Goal: Task Accomplishment & Management: Use online tool/utility

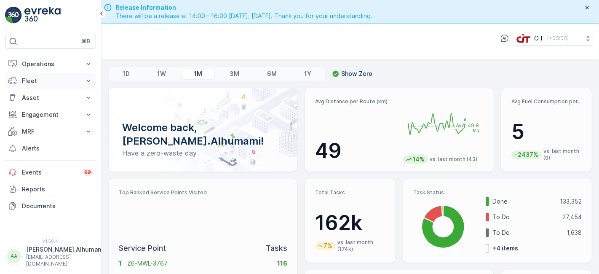
click at [52, 74] on button "Fleet" at bounding box center [50, 80] width 91 height 17
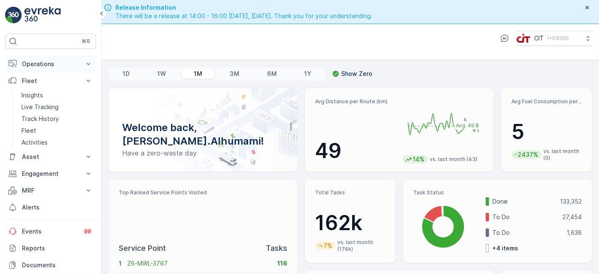
click at [56, 65] on p "Operations" at bounding box center [50, 64] width 57 height 8
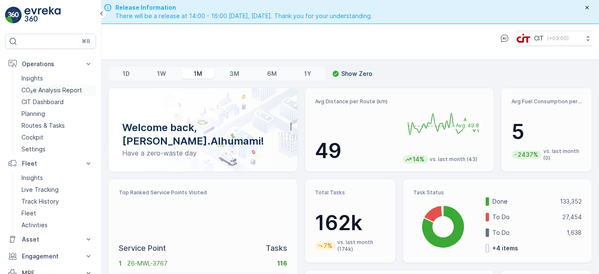
click at [44, 88] on p "CO₂e Analysis Report" at bounding box center [51, 90] width 61 height 8
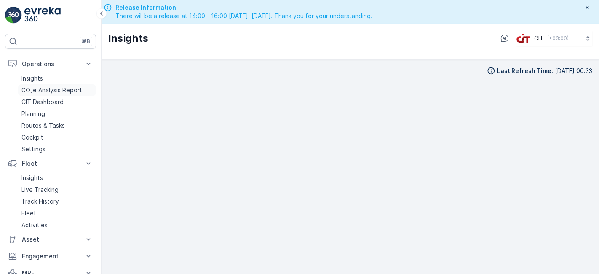
click at [45, 93] on p "CO₂e Analysis Report" at bounding box center [51, 90] width 61 height 8
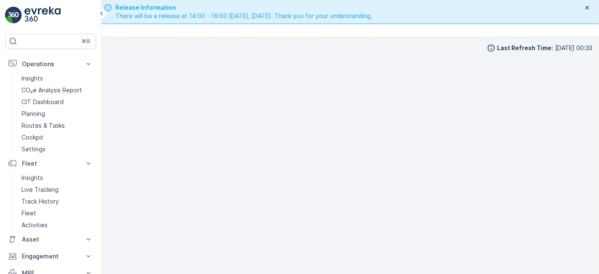
scroll to position [8, 0]
click at [42, 79] on p "Insights" at bounding box center [31, 78] width 21 height 8
click at [28, 189] on p "Live Tracking" at bounding box center [39, 189] width 37 height 8
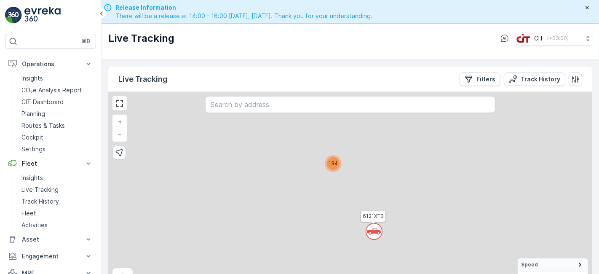
scroll to position [24, 0]
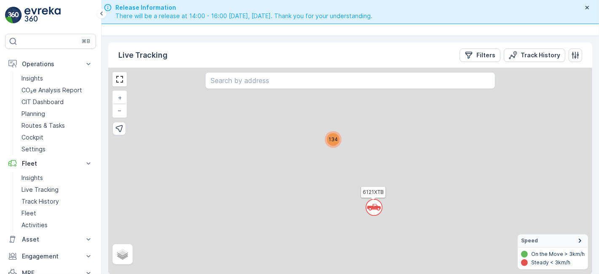
click at [330, 161] on div "` 134 6121XTB + − Satellite Roadmap Terrain Hybrid Leaflet Speed On the Move > …" at bounding box center [350, 171] width 484 height 206
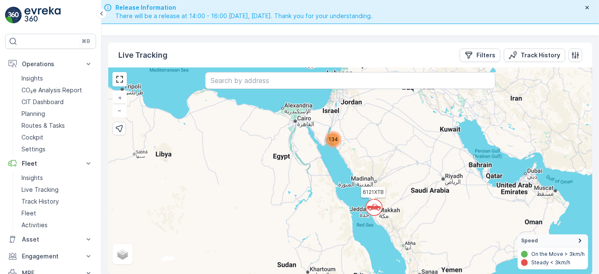
click at [329, 140] on div "134" at bounding box center [333, 139] width 13 height 13
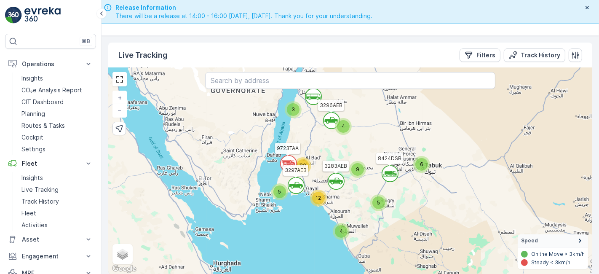
click at [377, 199] on span "5" at bounding box center [378, 202] width 3 height 6
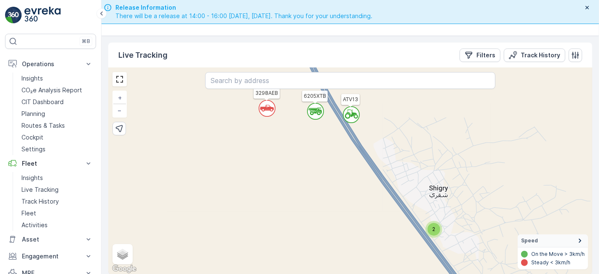
click at [436, 232] on div "2" at bounding box center [433, 229] width 13 height 13
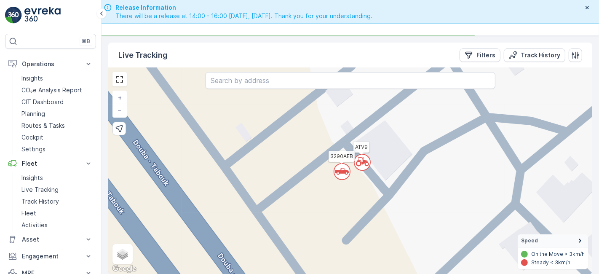
click at [339, 173] on circle at bounding box center [342, 171] width 16 height 16
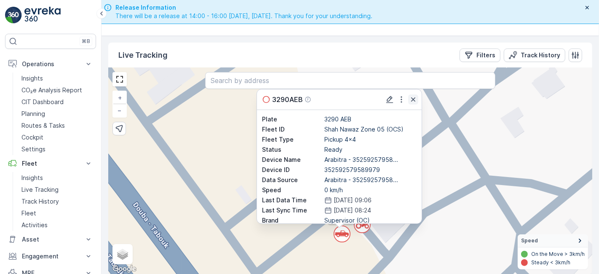
click at [413, 102] on icon "button" at bounding box center [413, 99] width 8 height 8
